Goal: Information Seeking & Learning: Find contact information

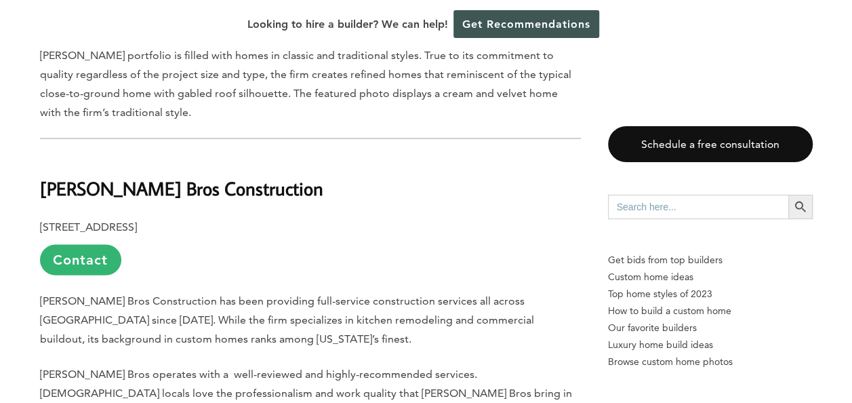
scroll to position [1424, 0]
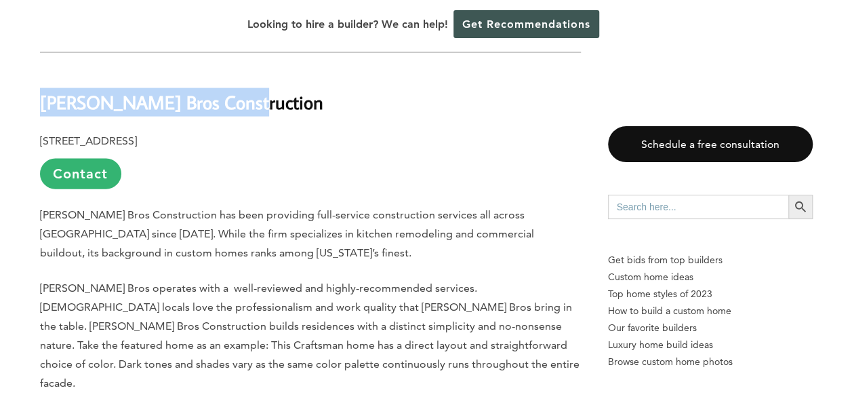
drag, startPoint x: 236, startPoint y: 65, endPoint x: 43, endPoint y: 62, distance: 192.6
click at [43, 69] on h2 "[PERSON_NAME] Bros Construction" at bounding box center [310, 92] width 541 height 47
copy b "[PERSON_NAME] Bros Construction"
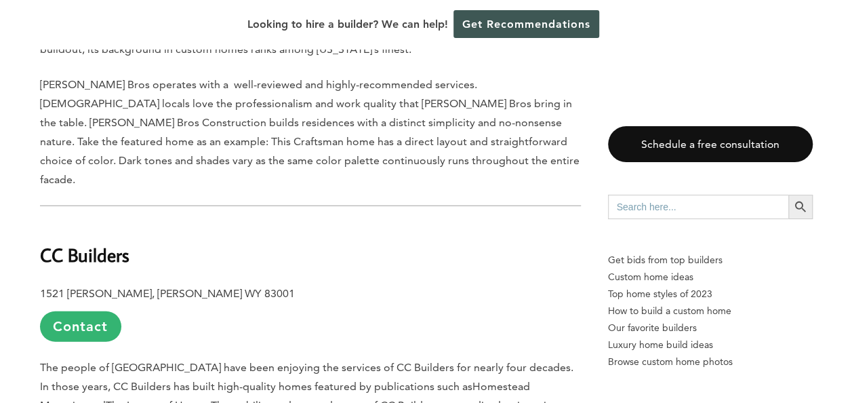
click at [394, 222] on h2 "CC Builders" at bounding box center [310, 245] width 541 height 47
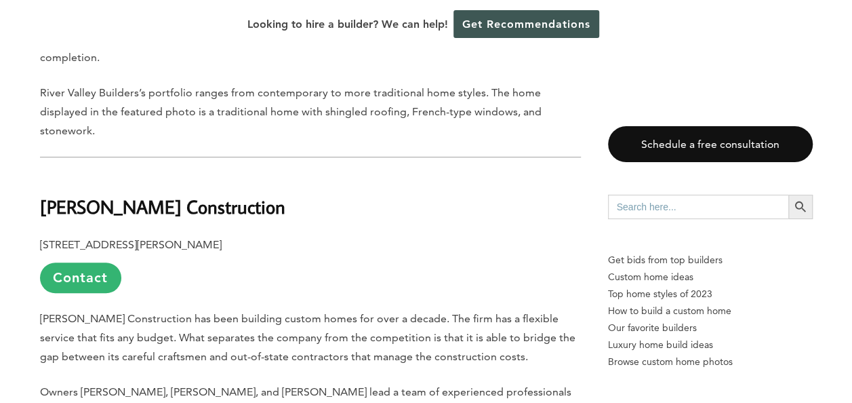
scroll to position [5492, 0]
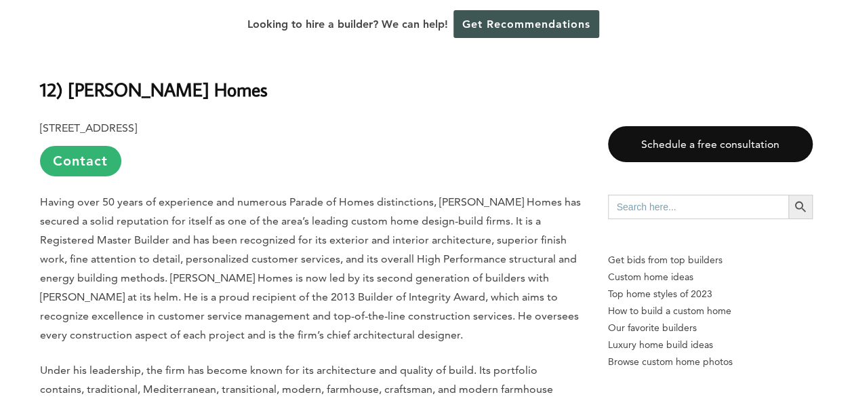
scroll to position [2140, 0]
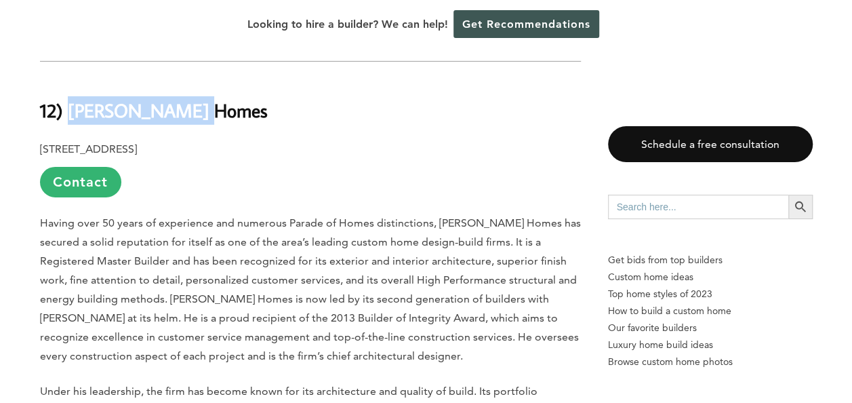
drag, startPoint x: 214, startPoint y: 107, endPoint x: 72, endPoint y: 111, distance: 142.5
click at [72, 111] on h2 "12) [PERSON_NAME] Homes" at bounding box center [310, 101] width 541 height 47
copy b "[PERSON_NAME] Homes"
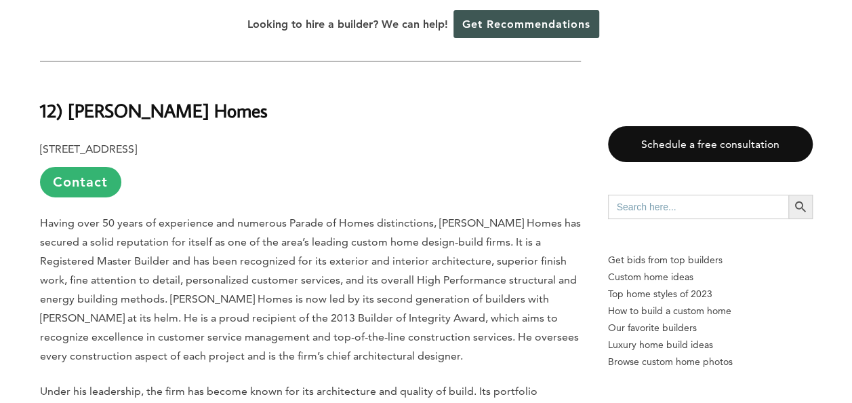
click at [410, 173] on p "[STREET_ADDRESS] Contact" at bounding box center [310, 169] width 541 height 58
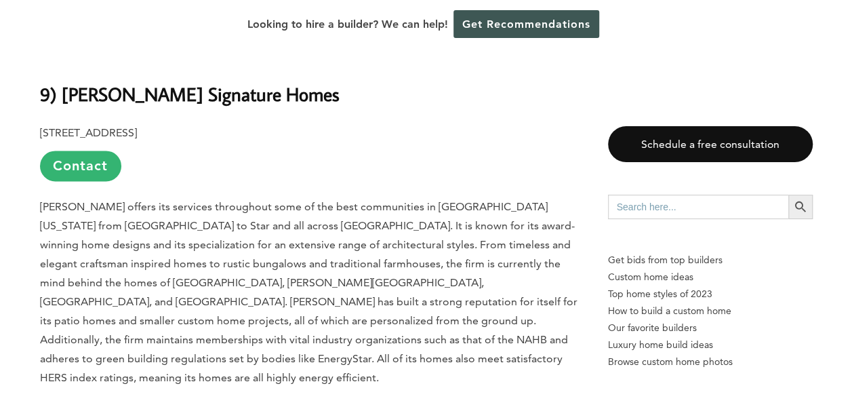
scroll to position [3428, 0]
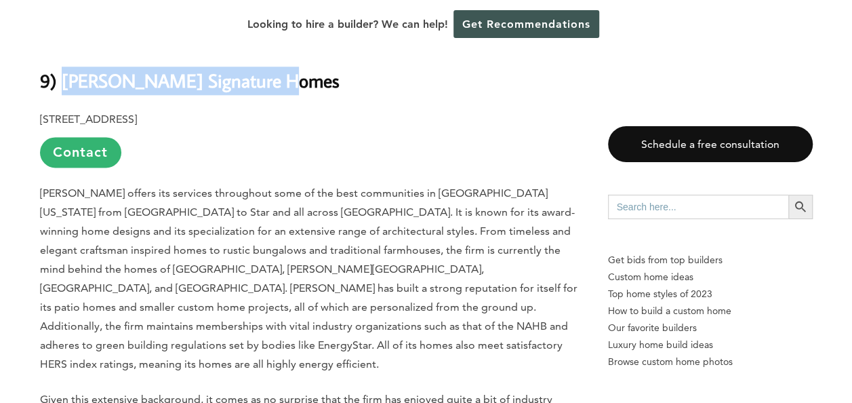
drag, startPoint x: 201, startPoint y: 75, endPoint x: 64, endPoint y: 66, distance: 138.0
click at [64, 66] on h2 "9) [PERSON_NAME] Signature Homes" at bounding box center [310, 71] width 541 height 47
copy b "[PERSON_NAME] Signature Homes"
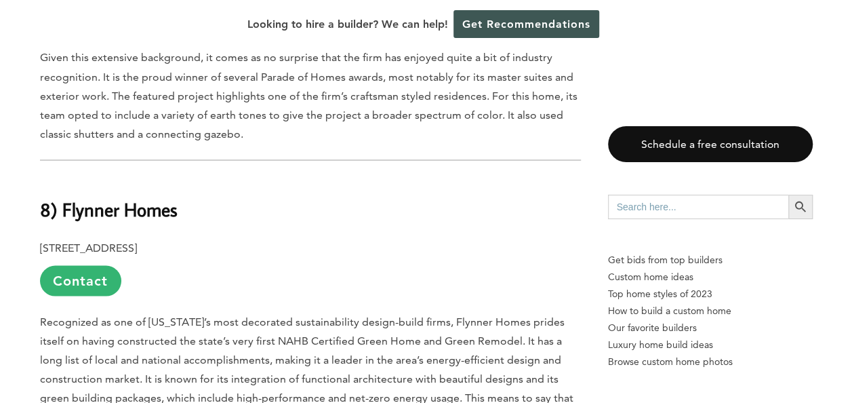
scroll to position [3767, 0]
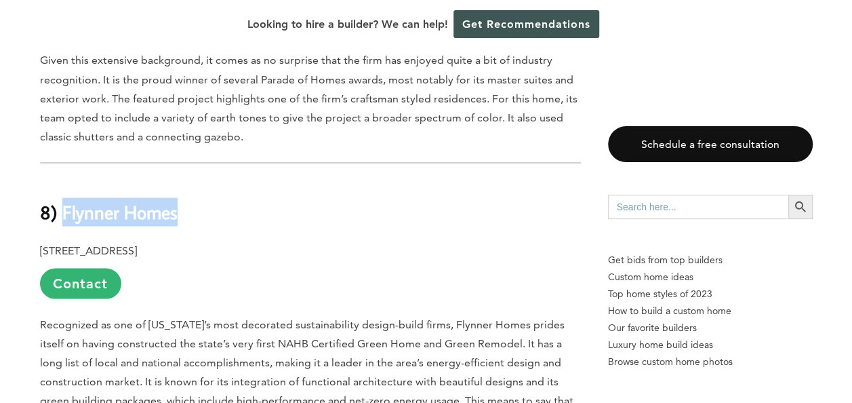
drag, startPoint x: 186, startPoint y: 168, endPoint x: 63, endPoint y: 168, distance: 122.7
click at [63, 179] on h2 "8) Flynner Homes" at bounding box center [310, 202] width 541 height 47
copy b "Flynner Homes"
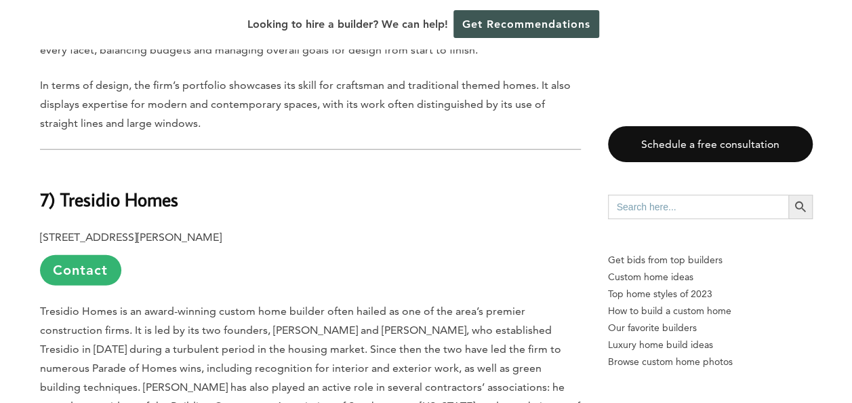
click at [245, 244] on p "[STREET_ADDRESS][PERSON_NAME] Contact" at bounding box center [310, 257] width 541 height 58
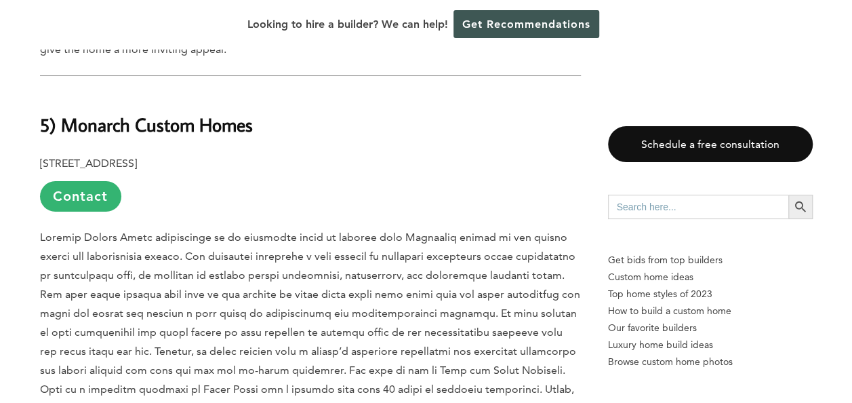
click at [247, 256] on span at bounding box center [310, 332] width 540 height 203
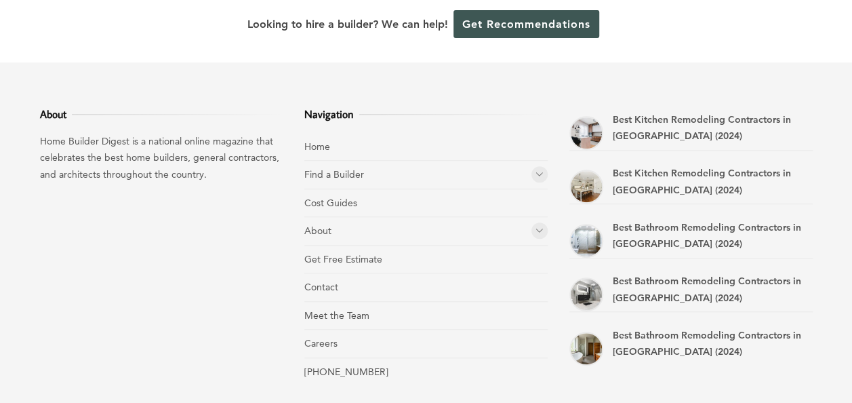
scroll to position [8264, 0]
